Goal: Browse casually

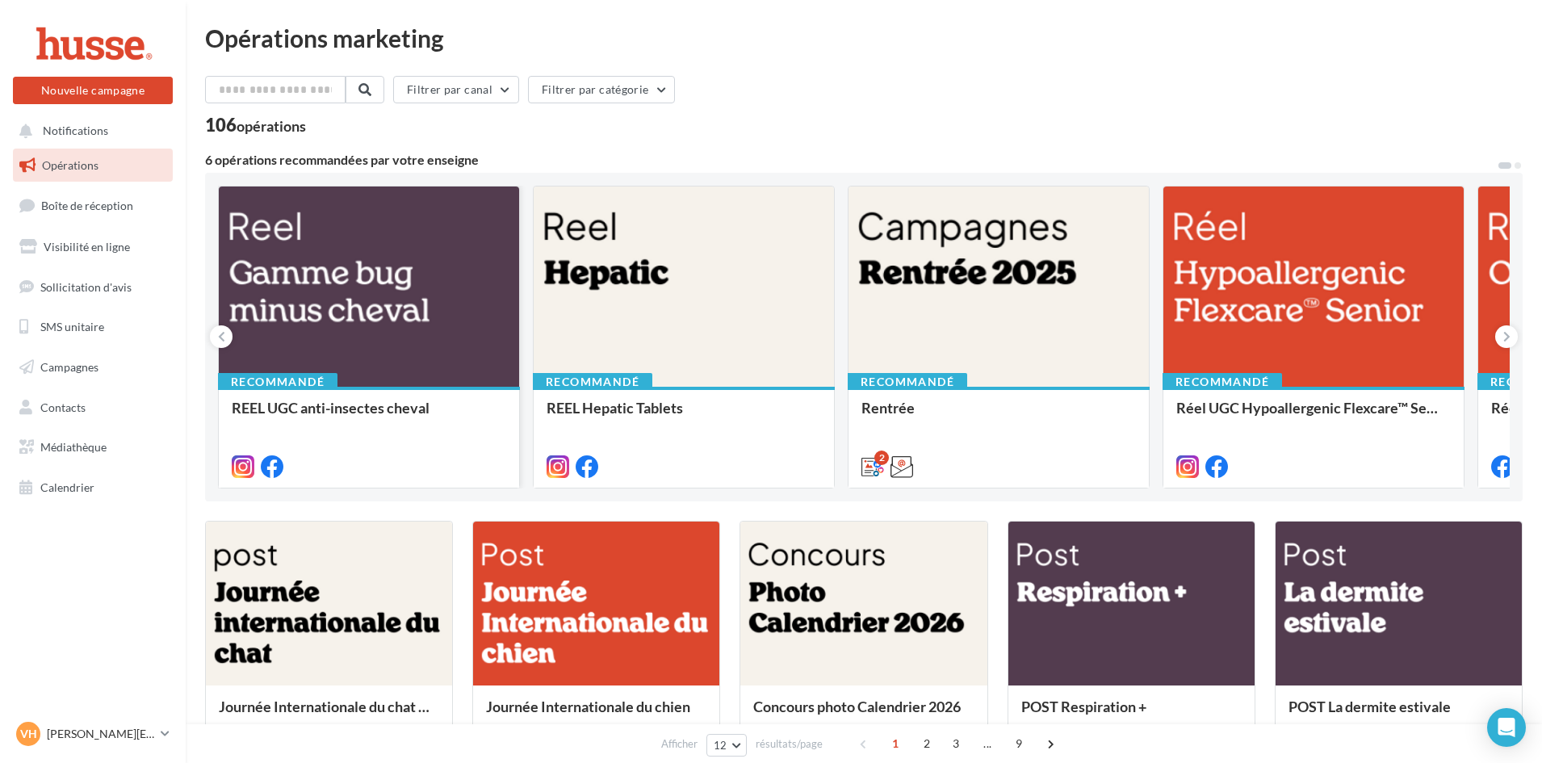
click at [382, 257] on div at bounding box center [369, 288] width 300 height 202
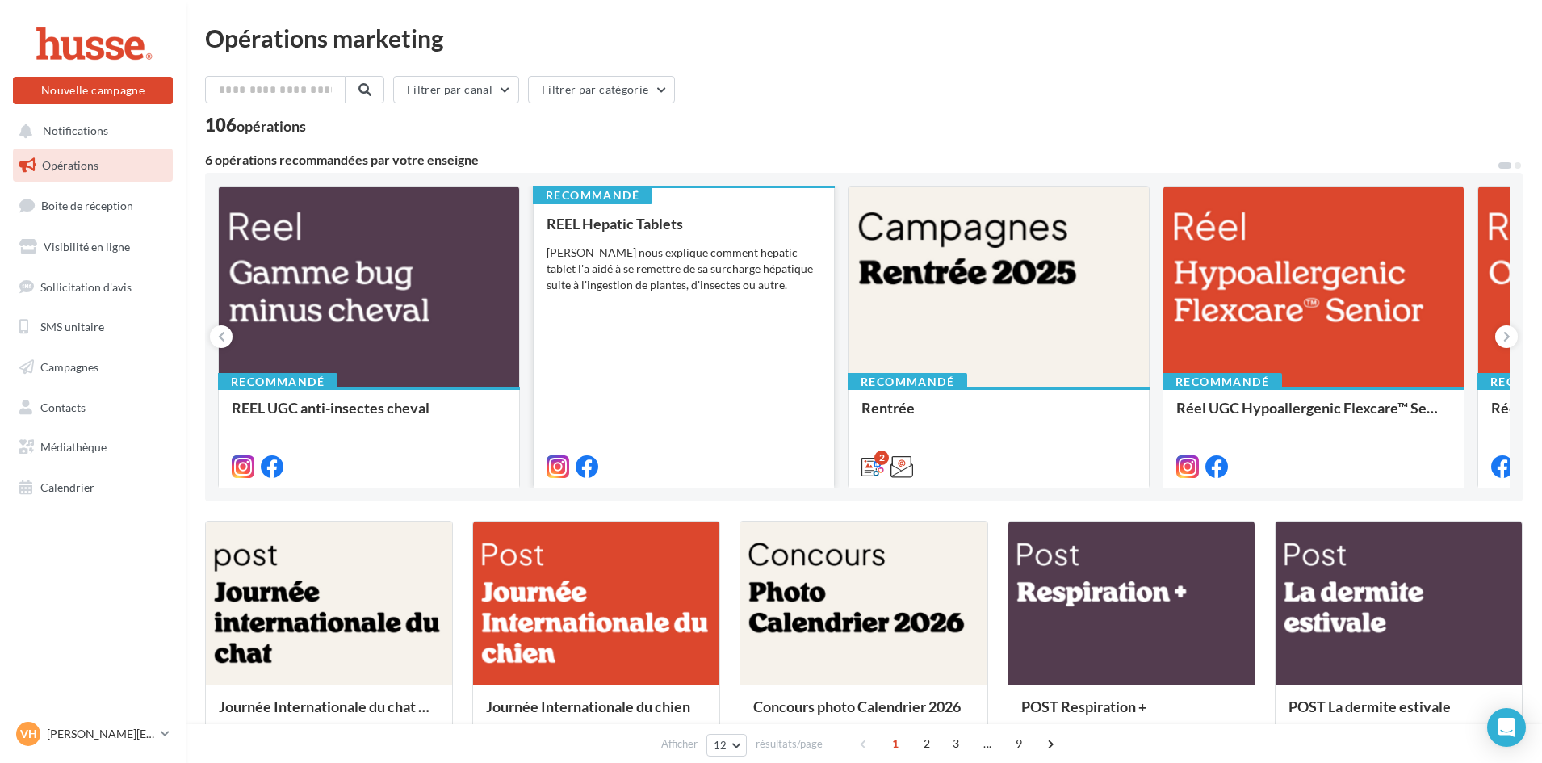
click at [668, 344] on div "REEL Hepatic Tablets Pepito nous explique comment hepatic tablet l'a aidé à se …" at bounding box center [684, 345] width 275 height 258
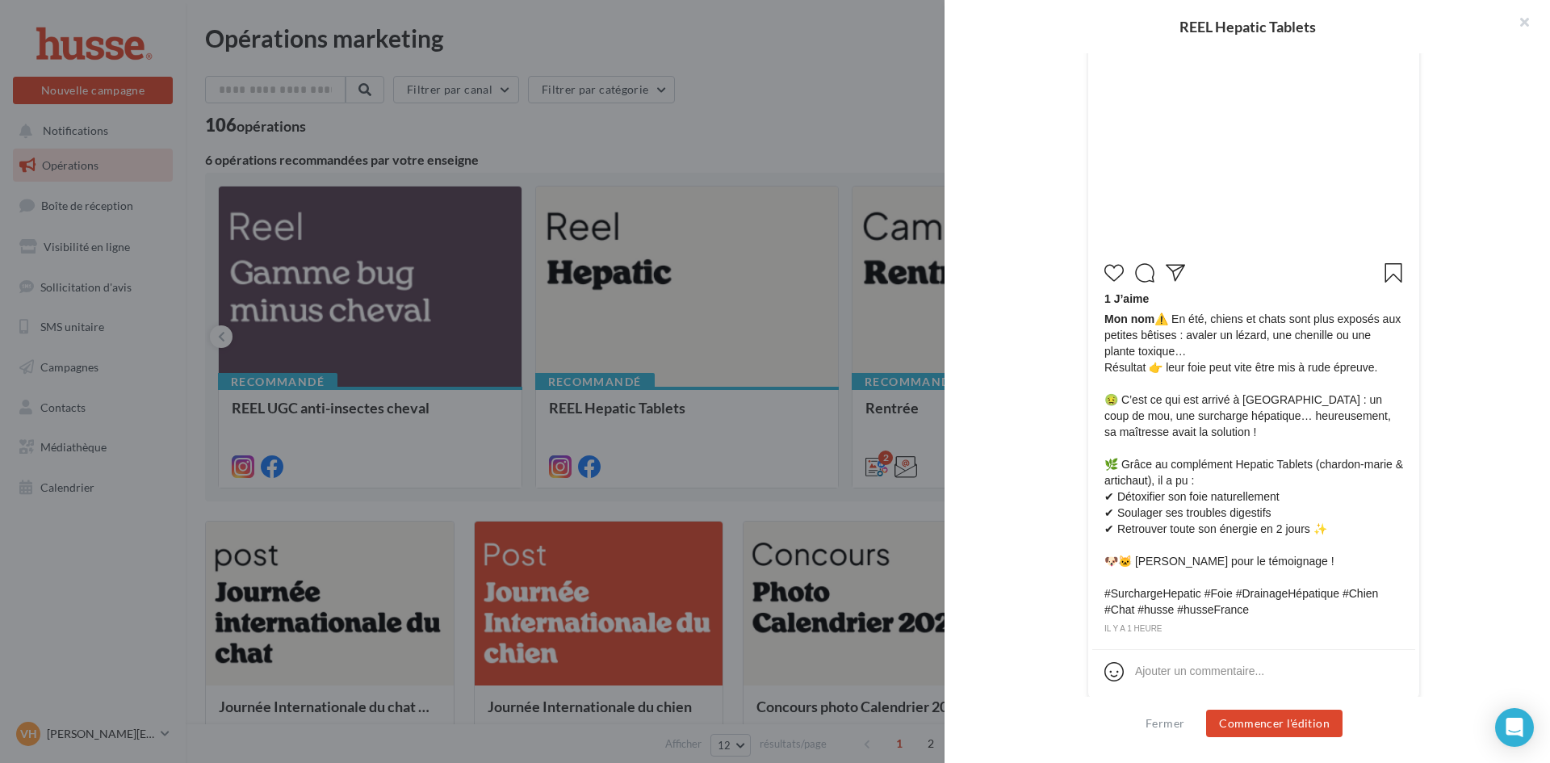
scroll to position [484, 0]
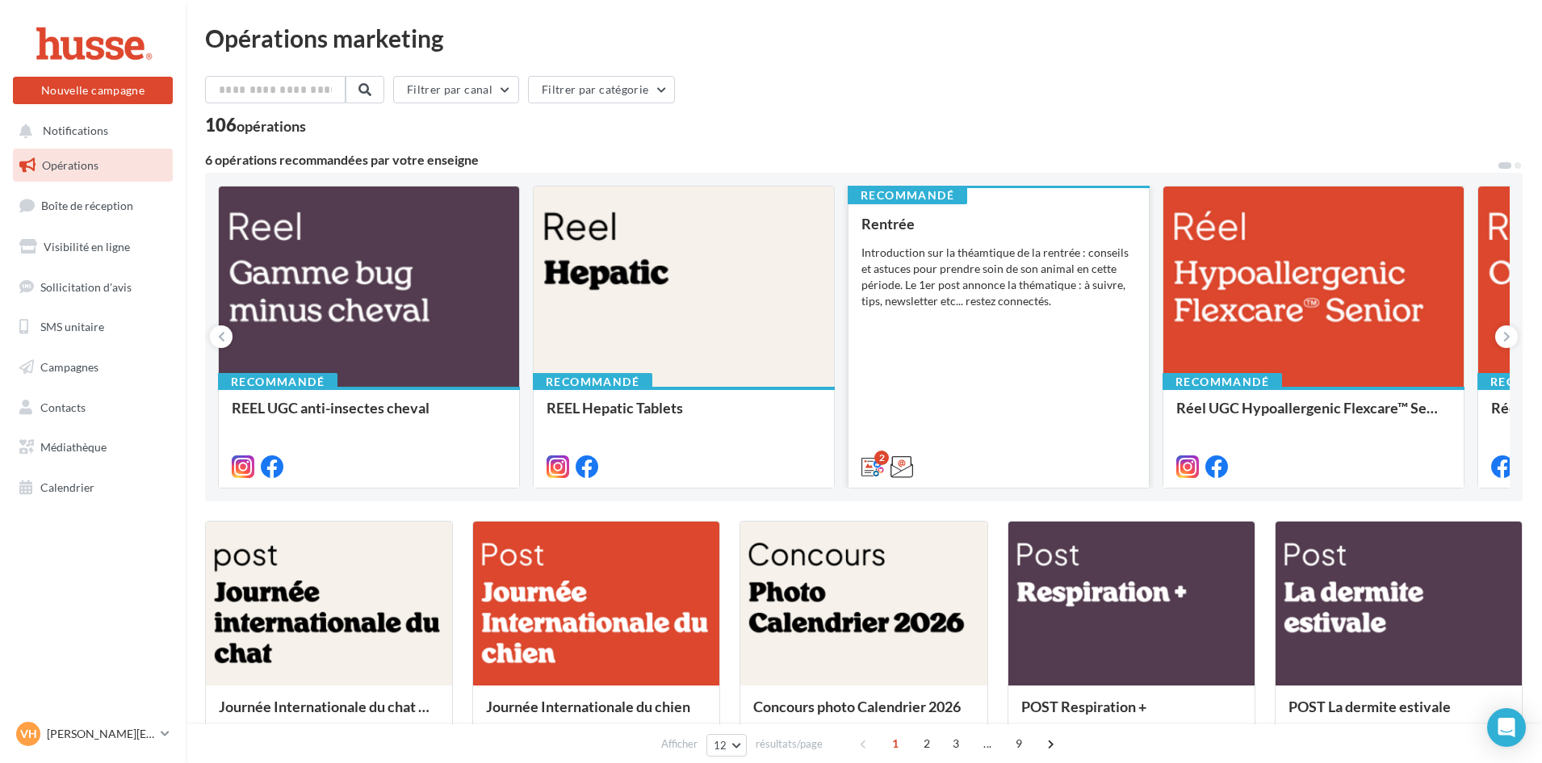
click at [909, 253] on div "Introduction sur la théamtique de la rentrée : conseils et astuces pour prendre…" at bounding box center [999, 277] width 275 height 65
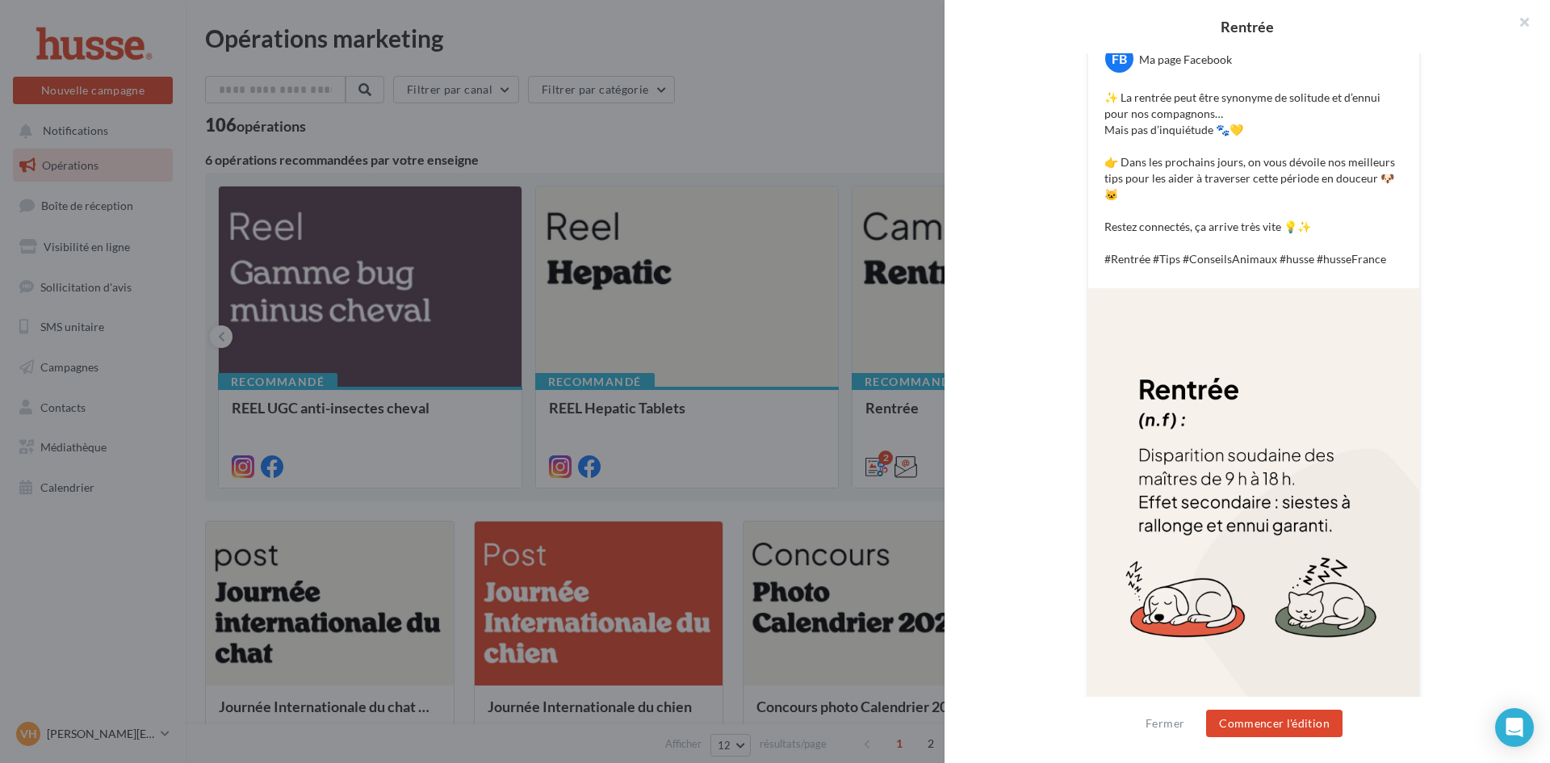
scroll to position [347, 0]
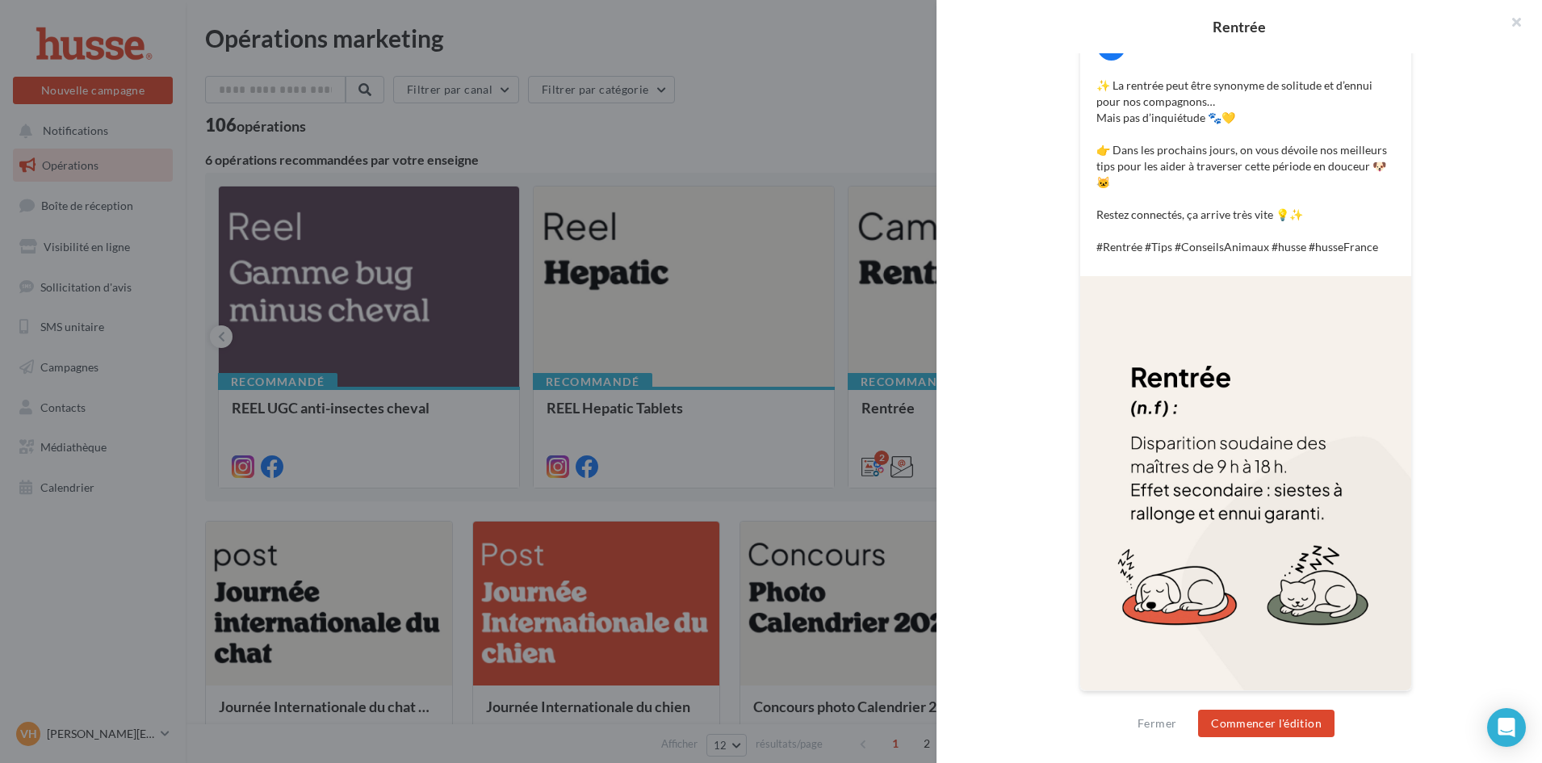
click at [897, 291] on div at bounding box center [771, 381] width 1542 height 763
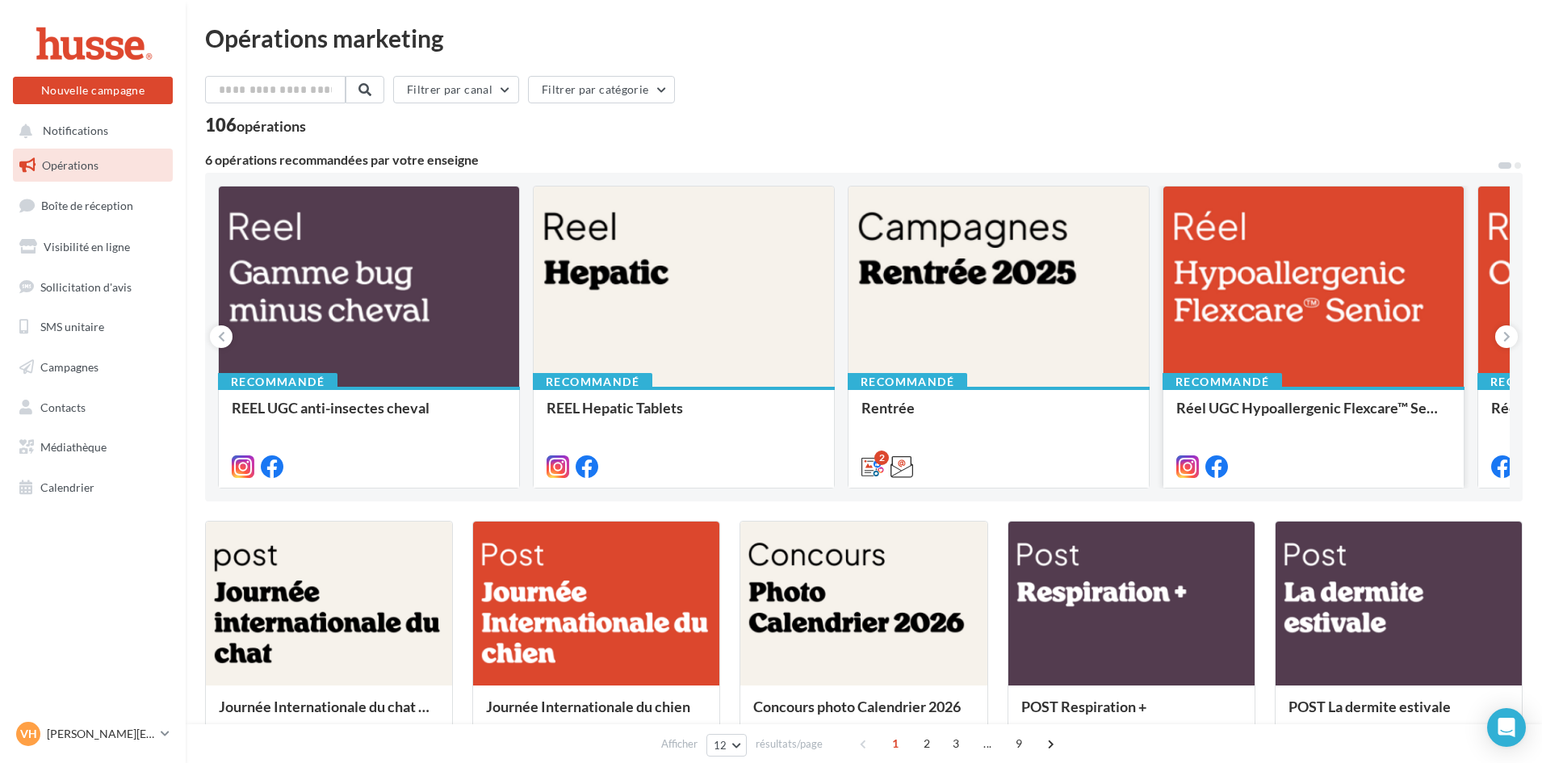
click at [1302, 299] on div at bounding box center [1314, 288] width 300 height 202
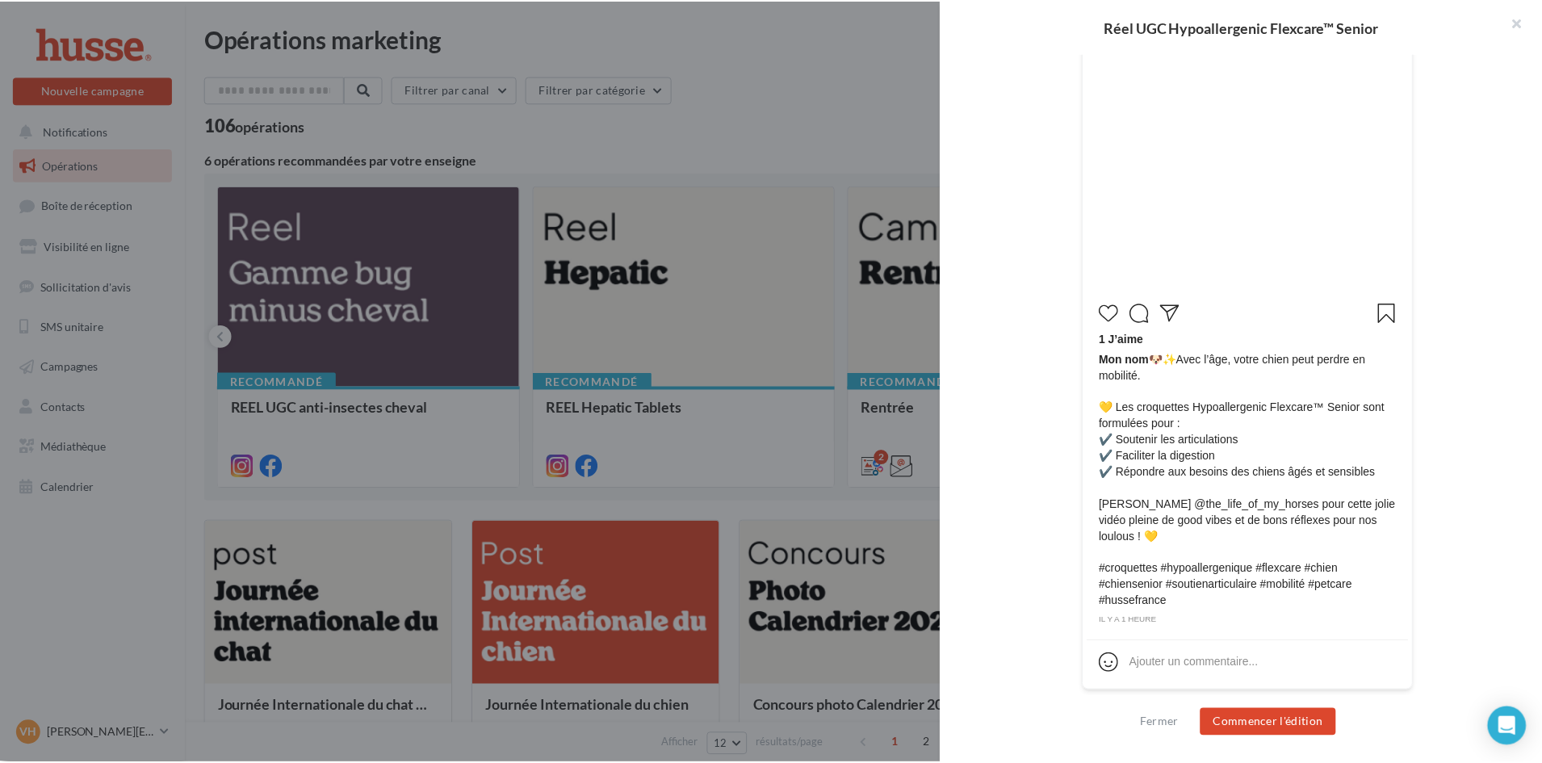
scroll to position [437, 0]
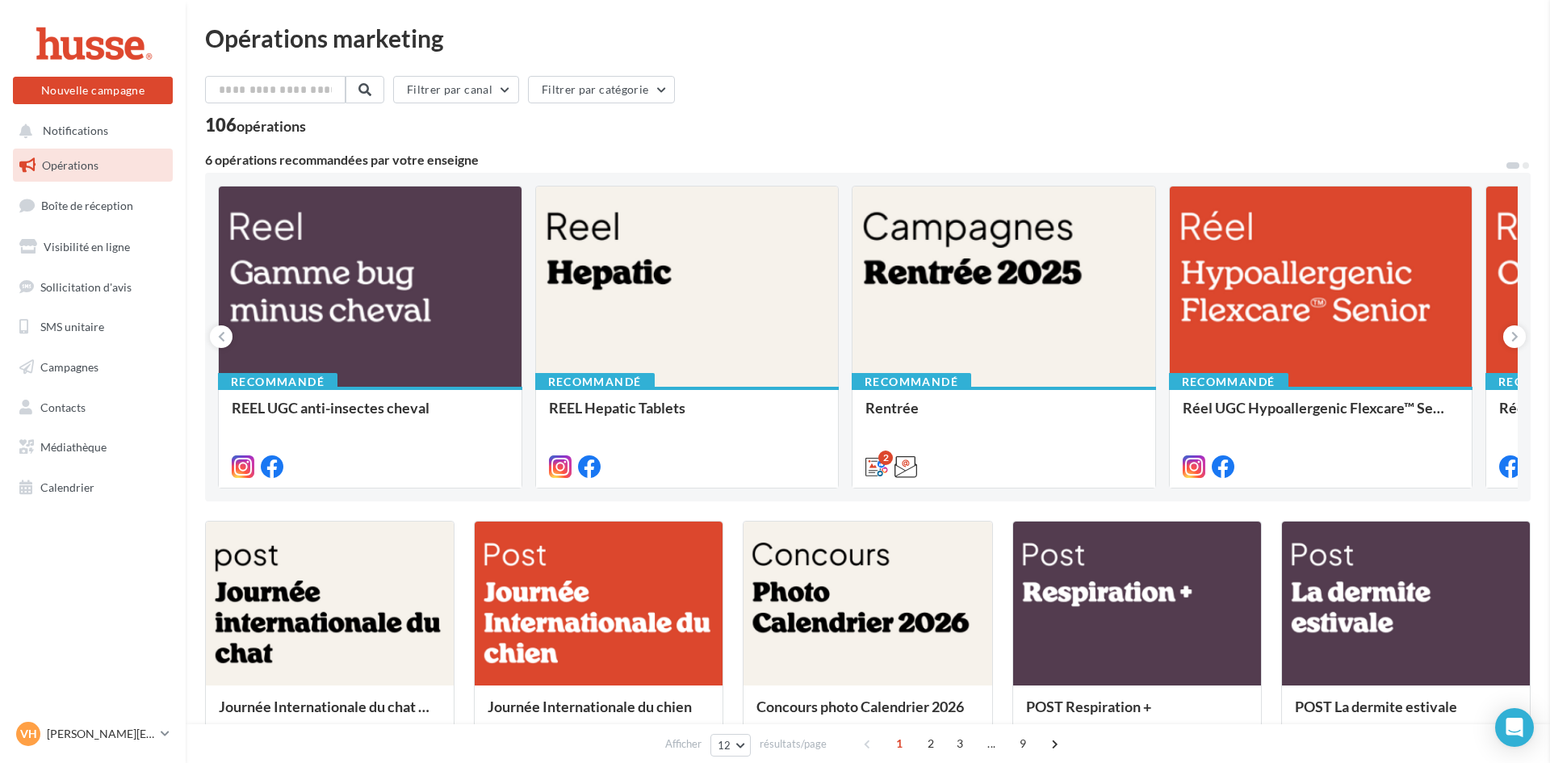
drag, startPoint x: 712, startPoint y: 5, endPoint x: 728, endPoint y: 36, distance: 34.3
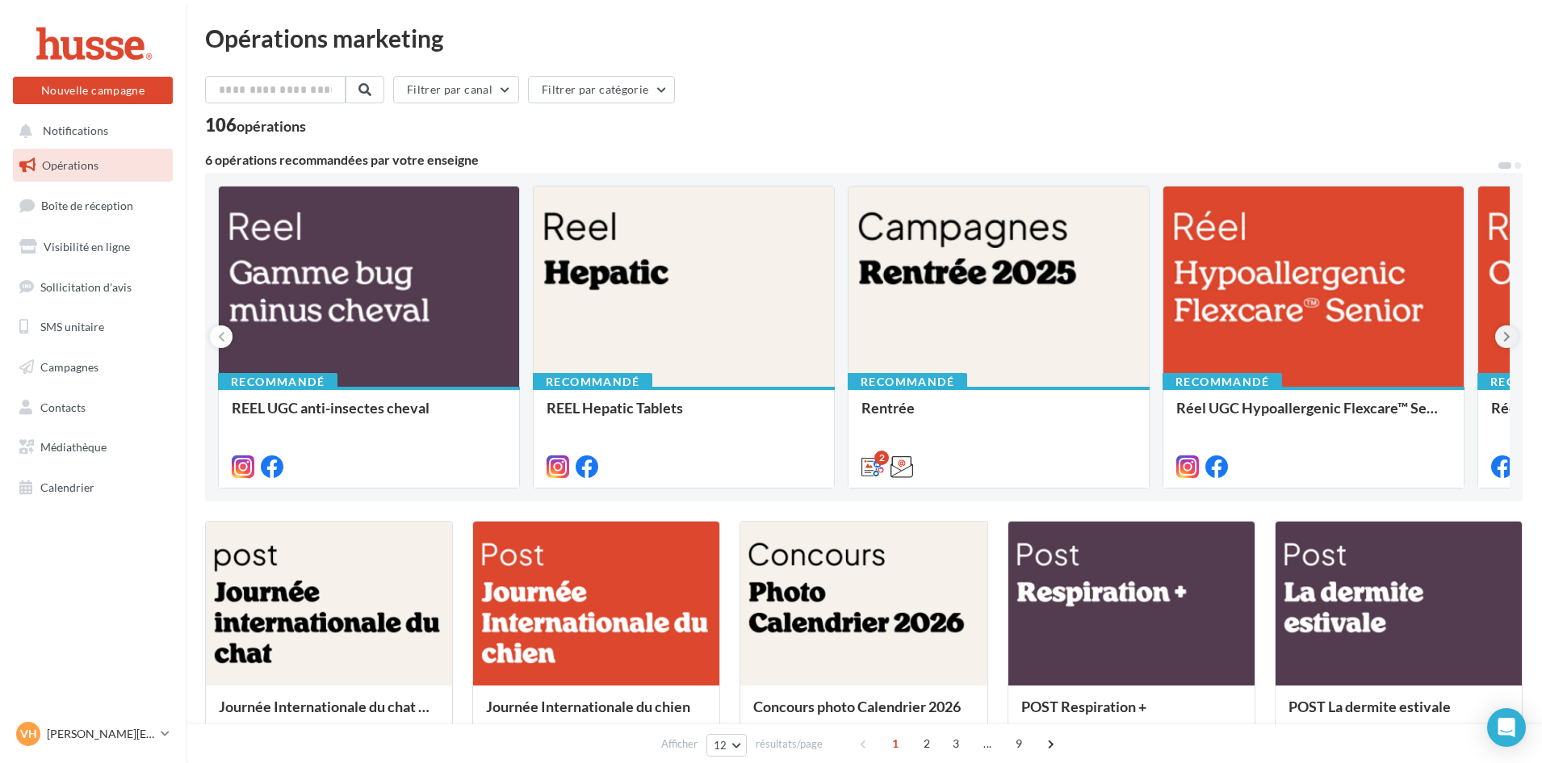
click at [1507, 345] on button at bounding box center [1506, 336] width 23 height 23
